Goal: Information Seeking & Learning: Learn about a topic

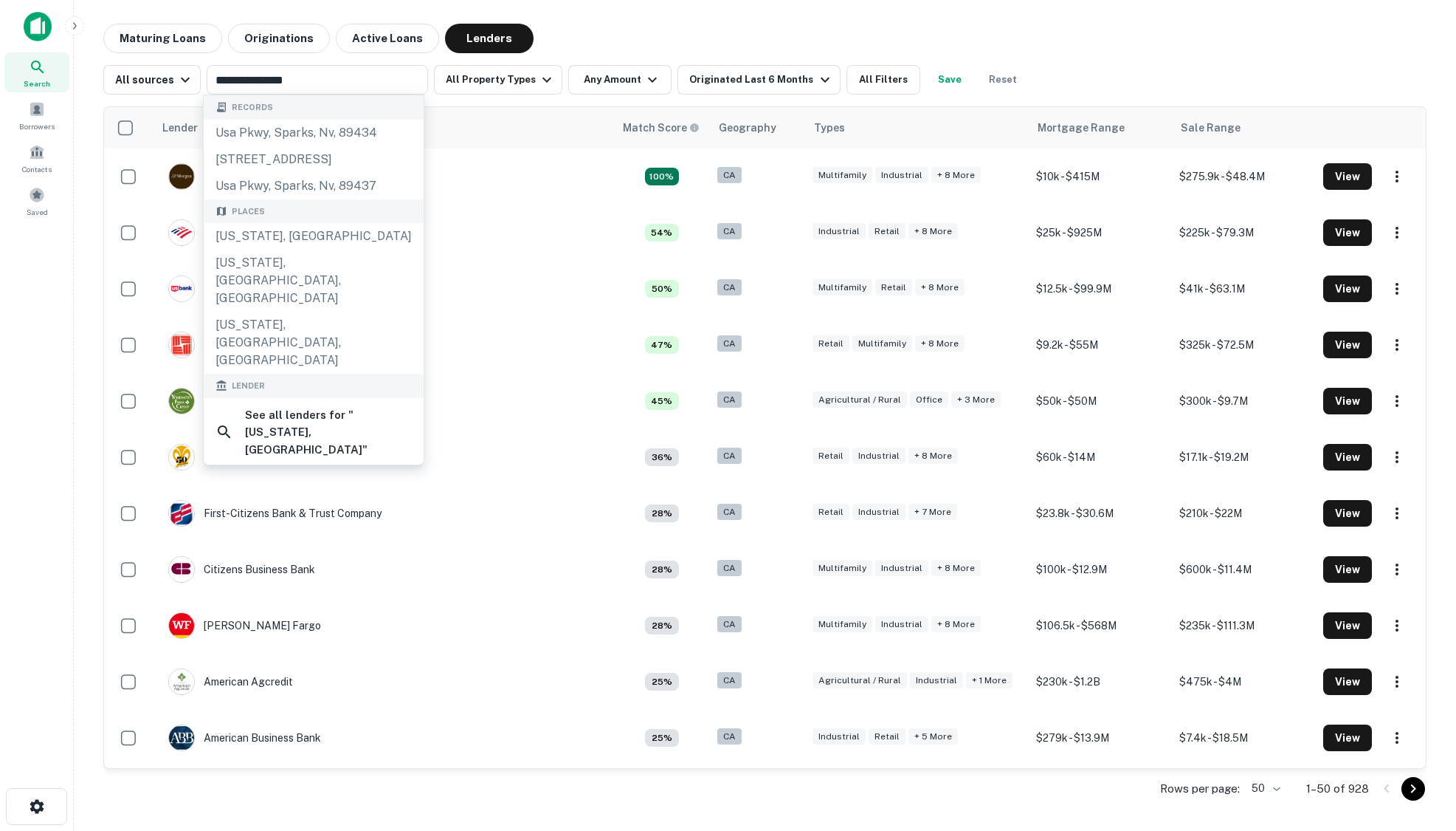
click at [805, 30] on div "Maturing Loans Originations Active Loans Lenders" at bounding box center [765, 39] width 1323 height 30
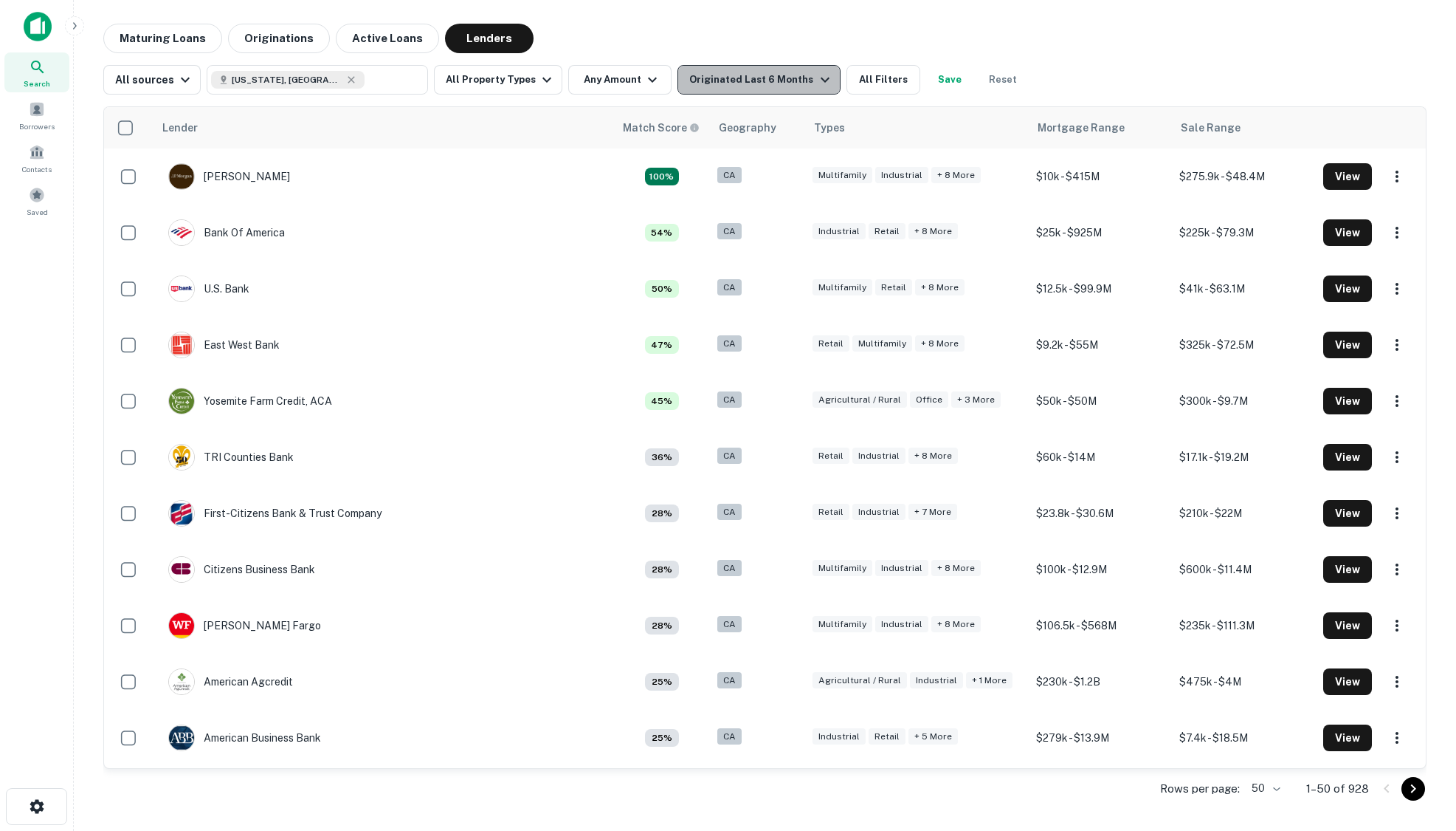
click at [764, 77] on div "Originated Last 6 Months" at bounding box center [761, 80] width 144 height 18
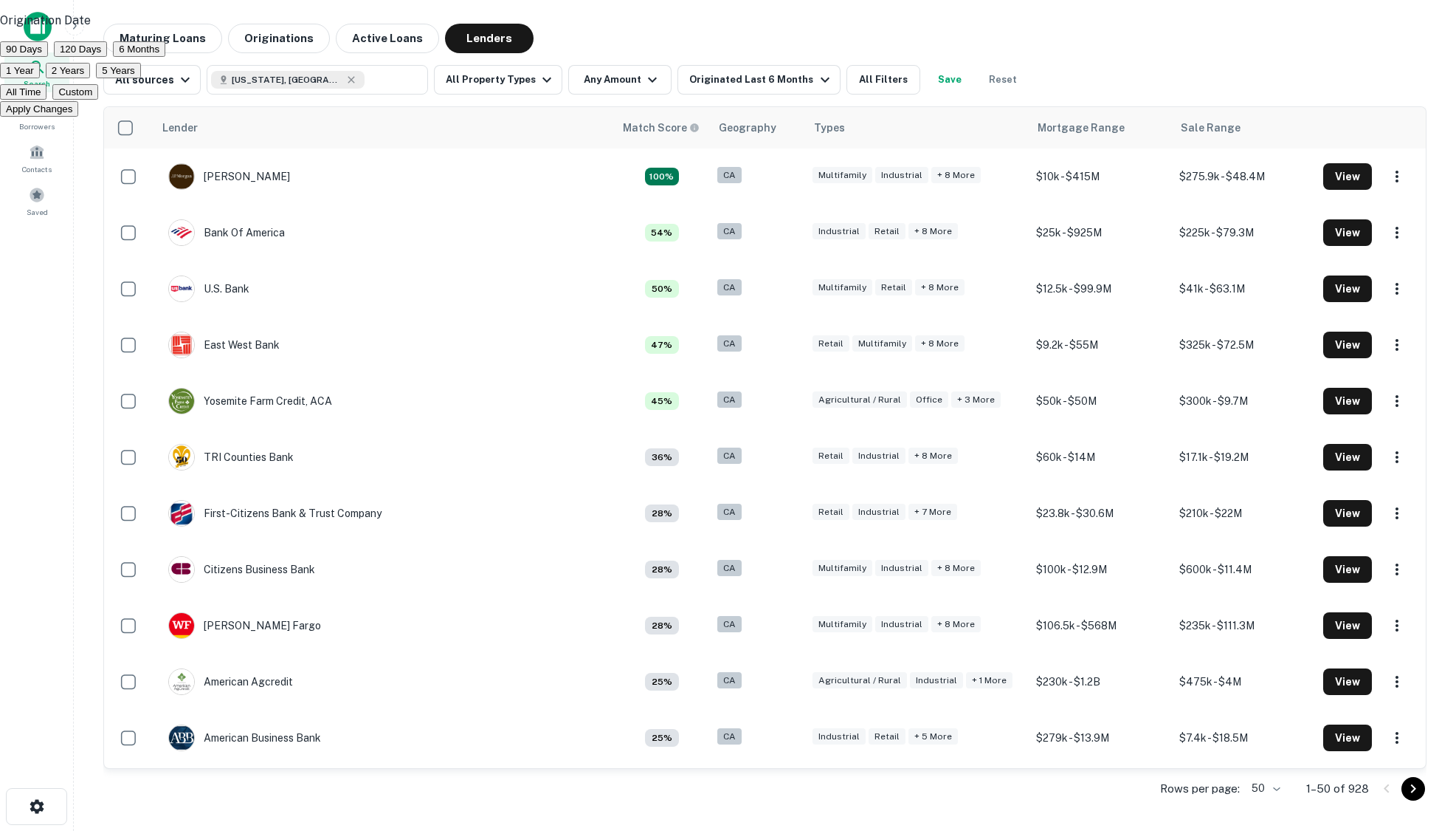
click at [40, 79] on button "1 Year" at bounding box center [20, 70] width 40 height 16
click at [747, 32] on div at bounding box center [728, 415] width 1456 height 831
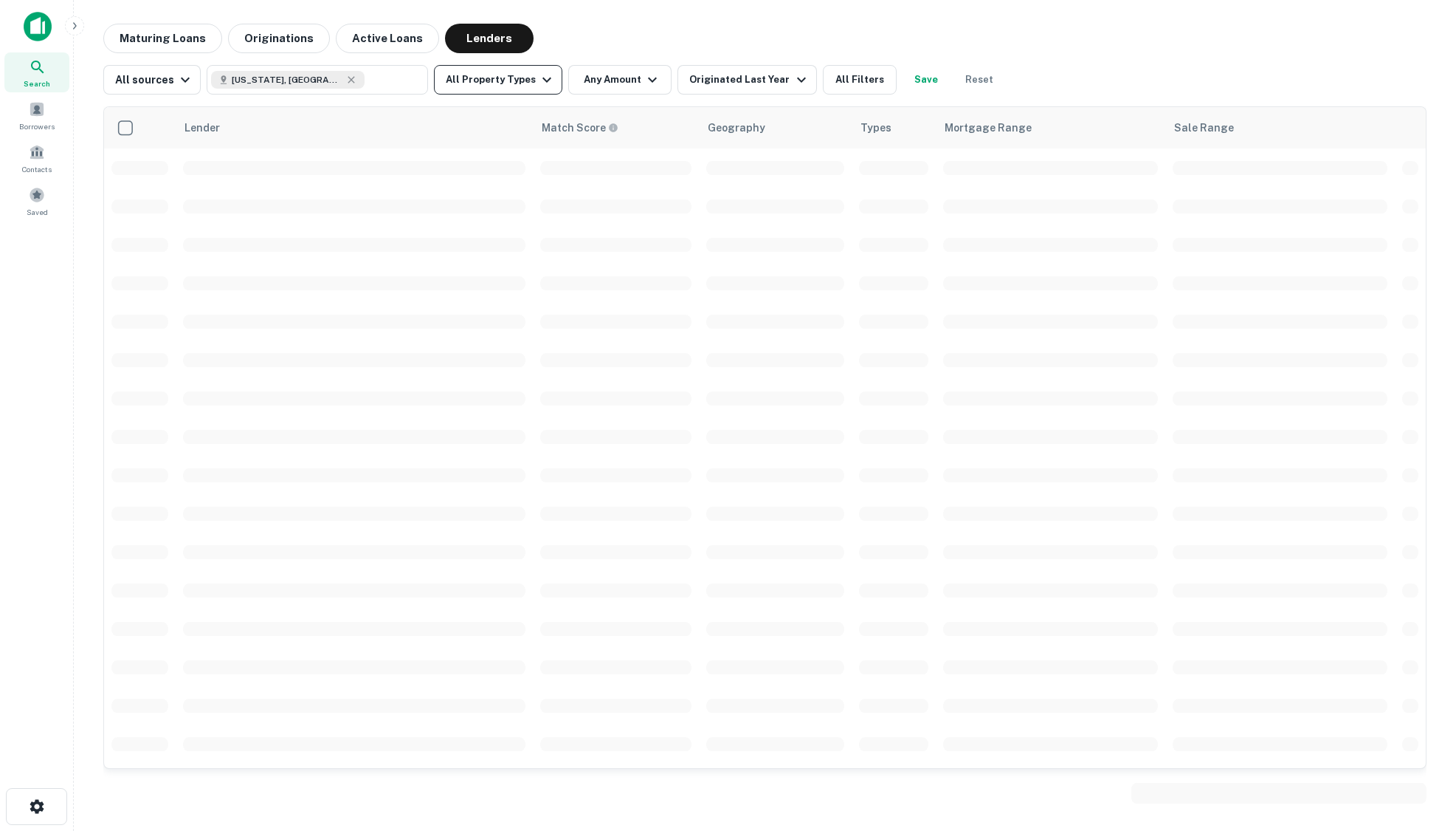
click at [491, 81] on button "All Property Types" at bounding box center [498, 80] width 128 height 30
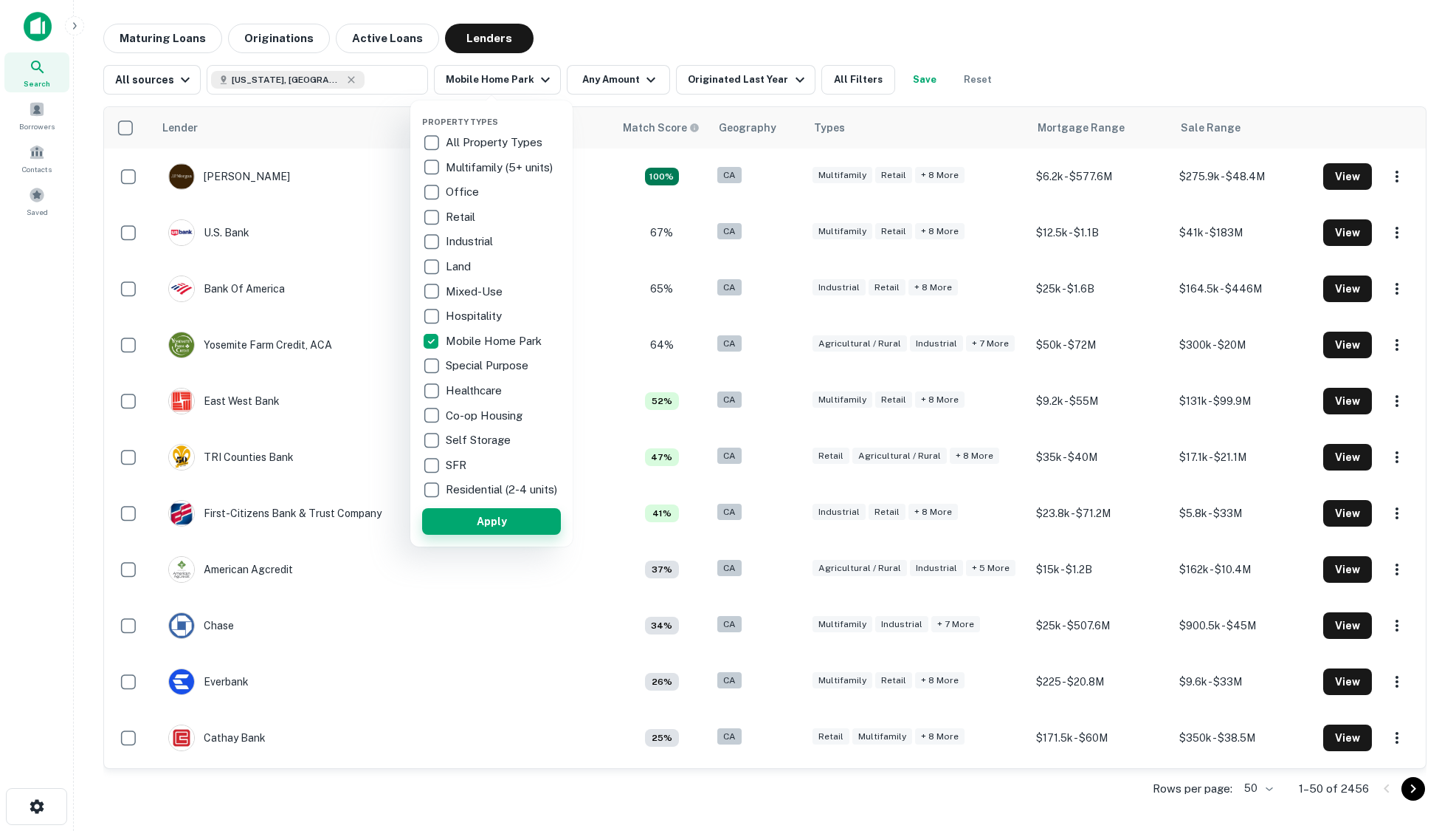
click at [488, 525] on button "Apply" at bounding box center [491, 521] width 139 height 27
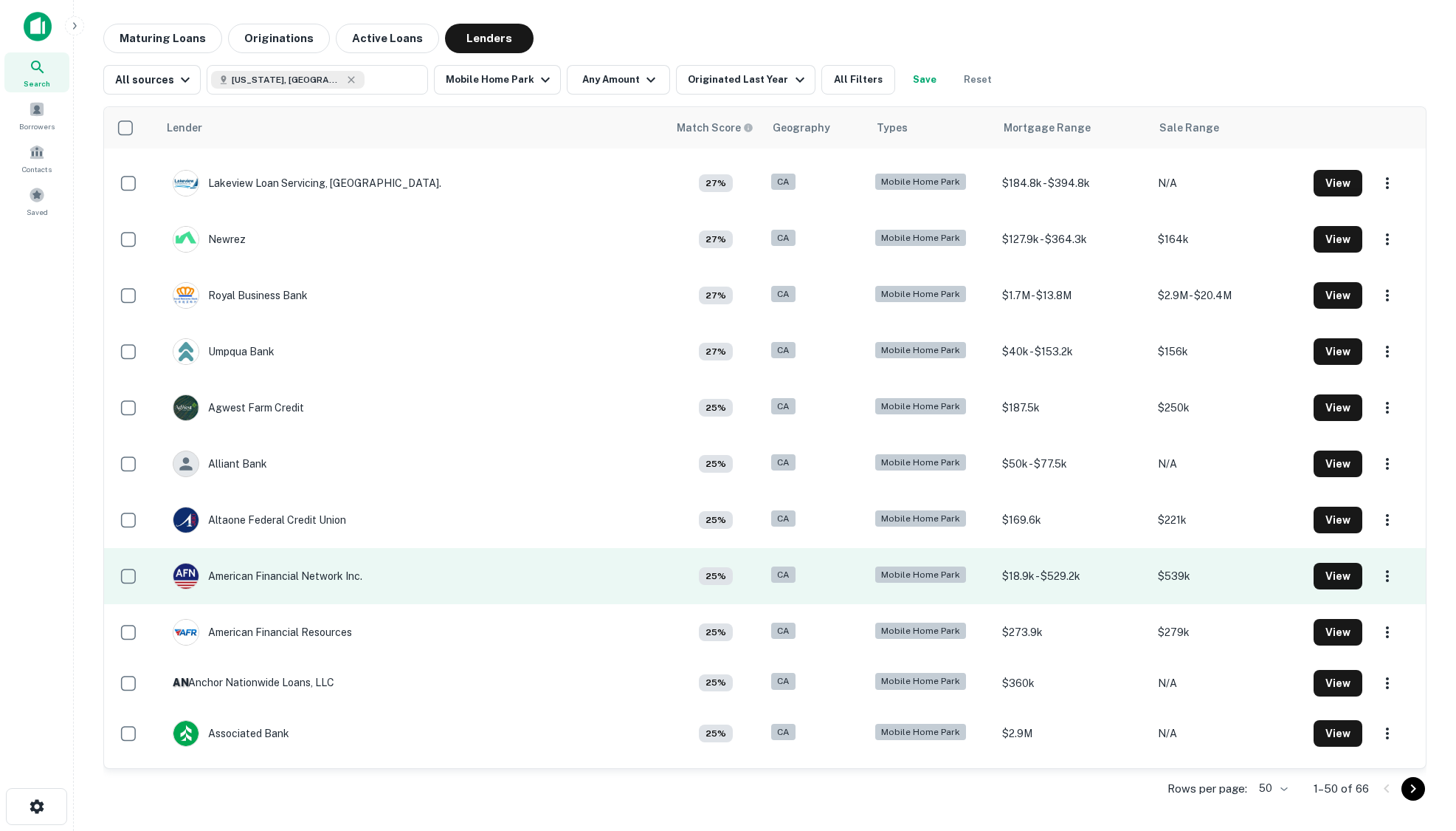
scroll to position [443, 0]
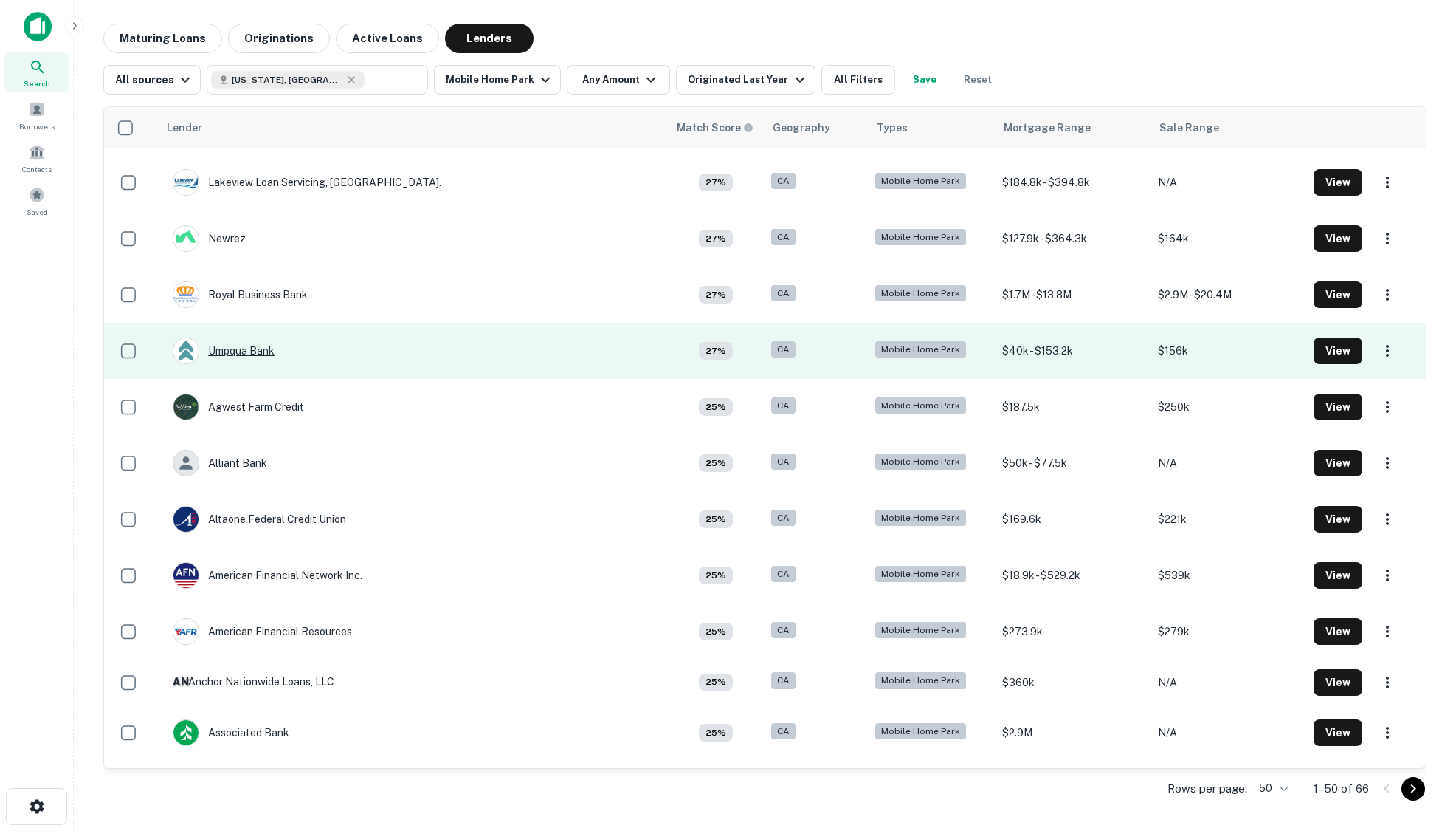
click at [227, 350] on div "Umpqua Bank" at bounding box center [223, 351] width 102 height 27
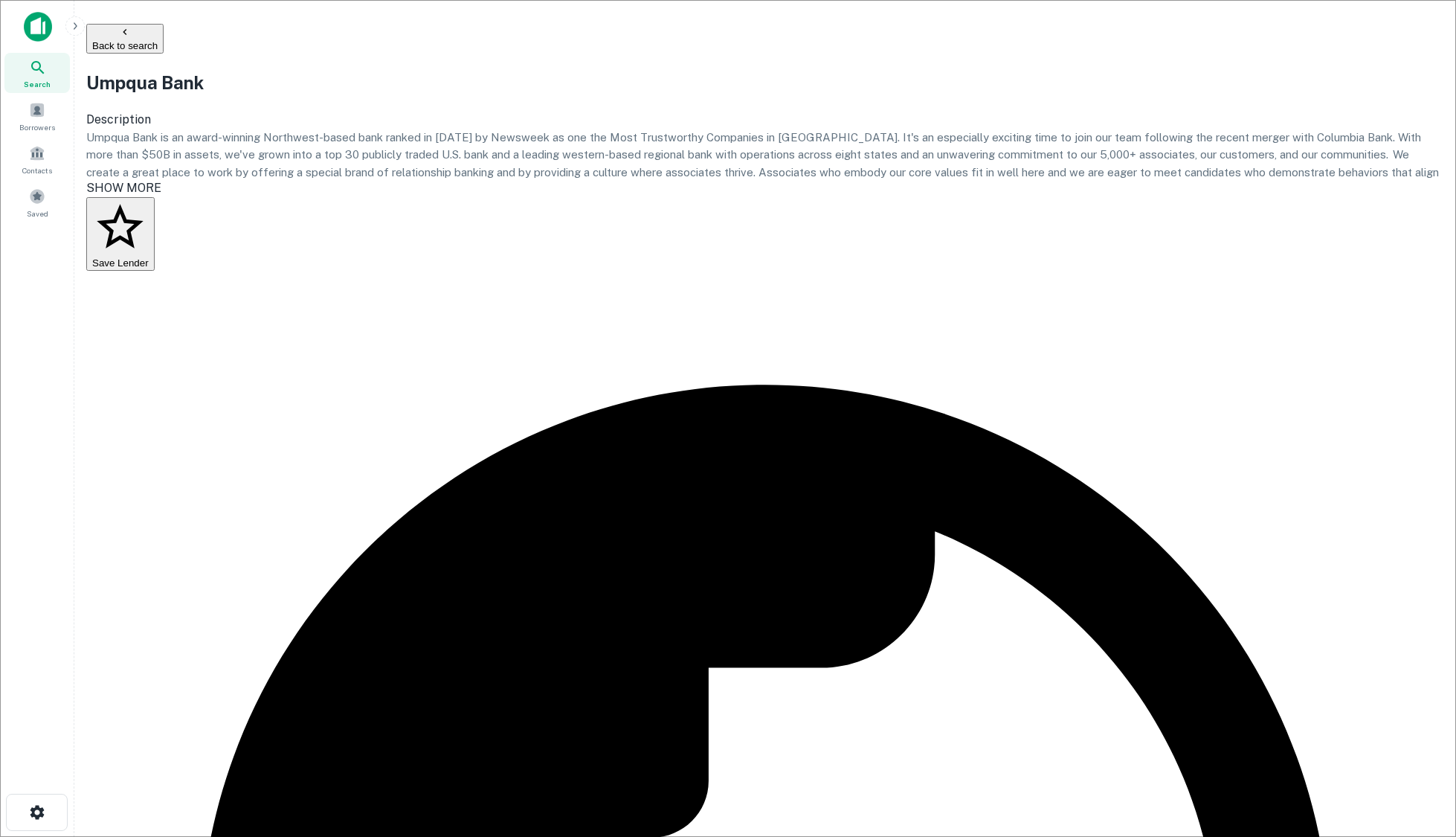
click at [164, 32] on button "Back to search" at bounding box center [125, 39] width 78 height 30
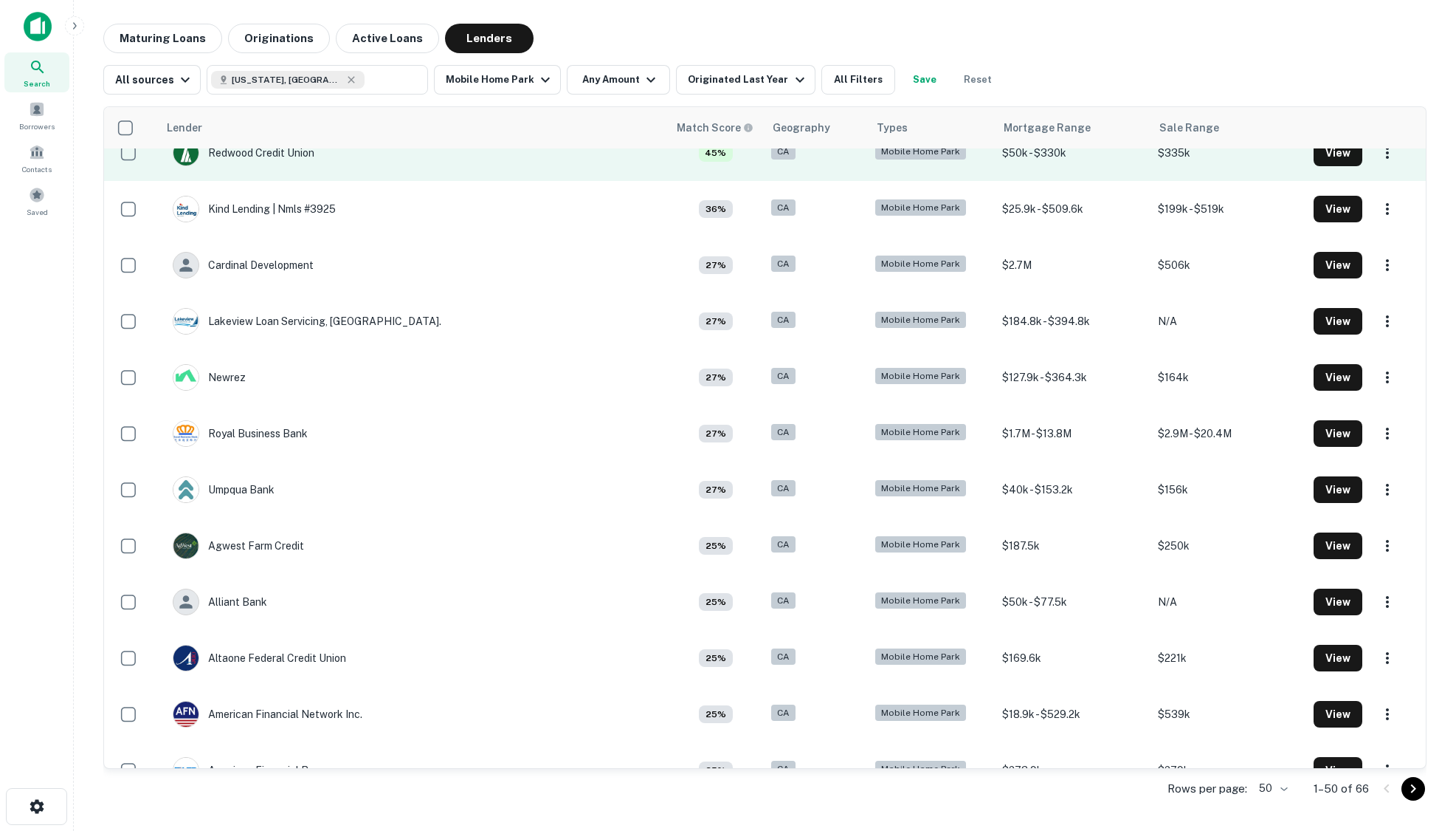
scroll to position [369, 0]
